Goal: Transaction & Acquisition: Register for event/course

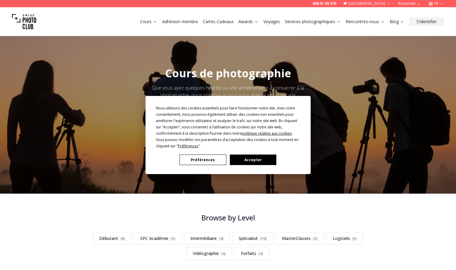
click at [244, 159] on button "Accepter" at bounding box center [253, 160] width 46 height 11
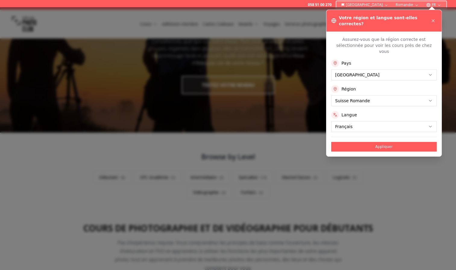
scroll to position [63, 0]
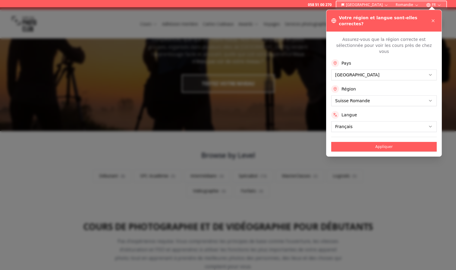
click at [429, 20] on div "Votre région et langue sont-elles correctes?" at bounding box center [383, 21] width 105 height 12
click at [431, 19] on icon at bounding box center [432, 20] width 5 height 5
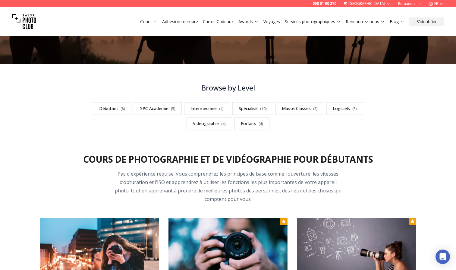
scroll to position [134, 0]
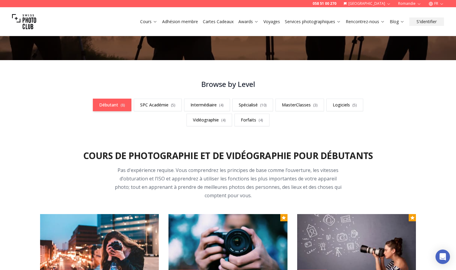
click at [115, 107] on link "Débutant ( 8 )" at bounding box center [112, 105] width 39 height 13
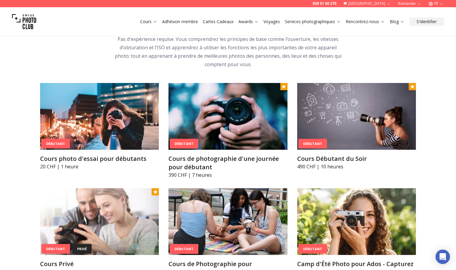
scroll to position [265, 0]
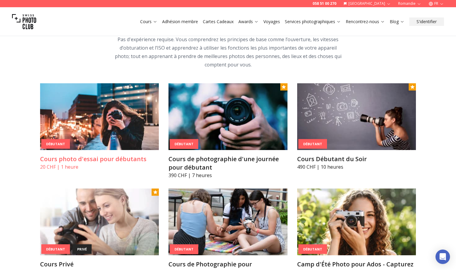
click at [60, 157] on h3 "Cours photo d'essai pour débutants" at bounding box center [99, 159] width 119 height 8
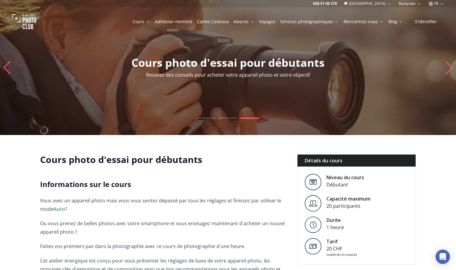
click at [248, 21] on link "Awards" at bounding box center [243, 22] width 21 height 6
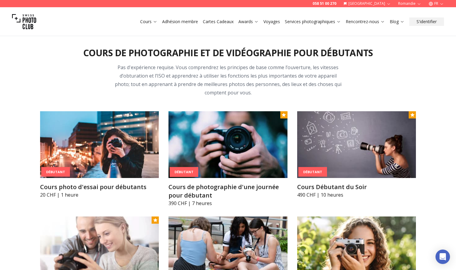
scroll to position [241, 0]
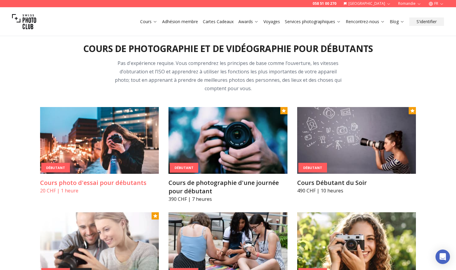
click at [102, 183] on h3 "Cours photo d'essai pour débutants" at bounding box center [99, 183] width 119 height 8
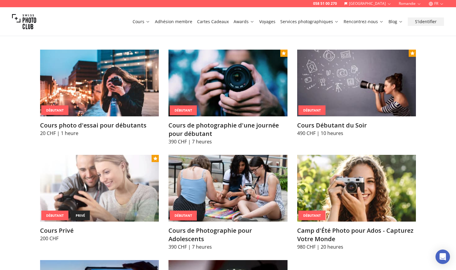
scroll to position [300, 0]
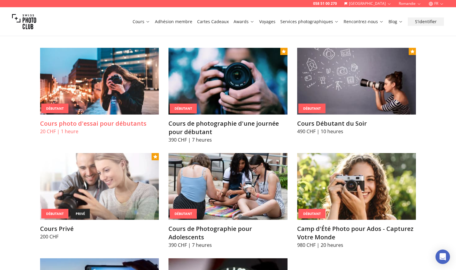
click at [88, 67] on img at bounding box center [99, 81] width 119 height 67
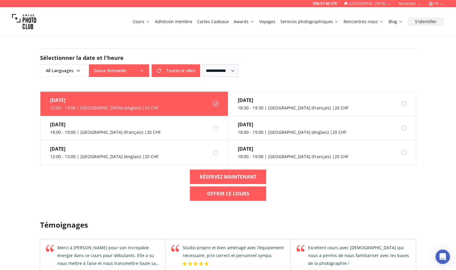
scroll to position [350, 0]
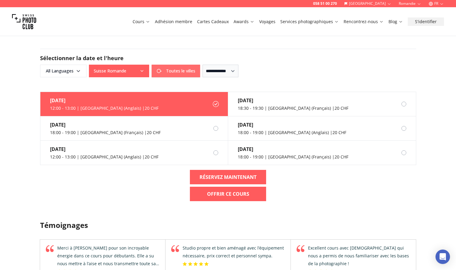
click at [180, 72] on button "Toutes le villes" at bounding box center [175, 71] width 48 height 13
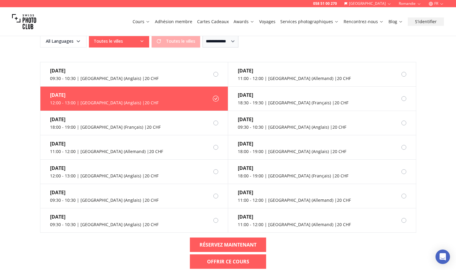
scroll to position [380, 0]
